Goal: Navigation & Orientation: Find specific page/section

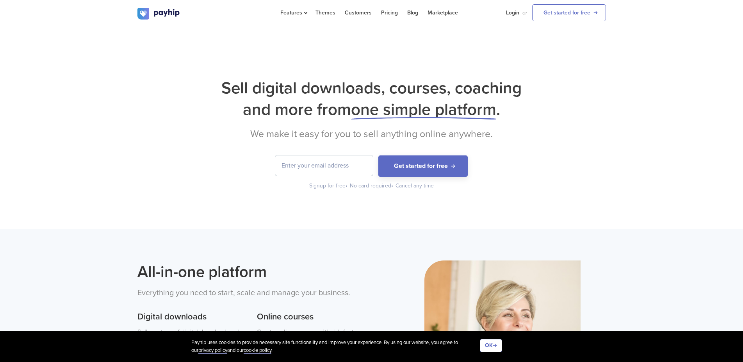
click at [326, 163] on input "email" at bounding box center [324, 165] width 98 height 20
click at [597, 13] on link "Get started for free" at bounding box center [569, 12] width 74 height 17
click at [432, 9] on link "Marketplace" at bounding box center [442, 12] width 30 height 25
